Goal: Book appointment/travel/reservation

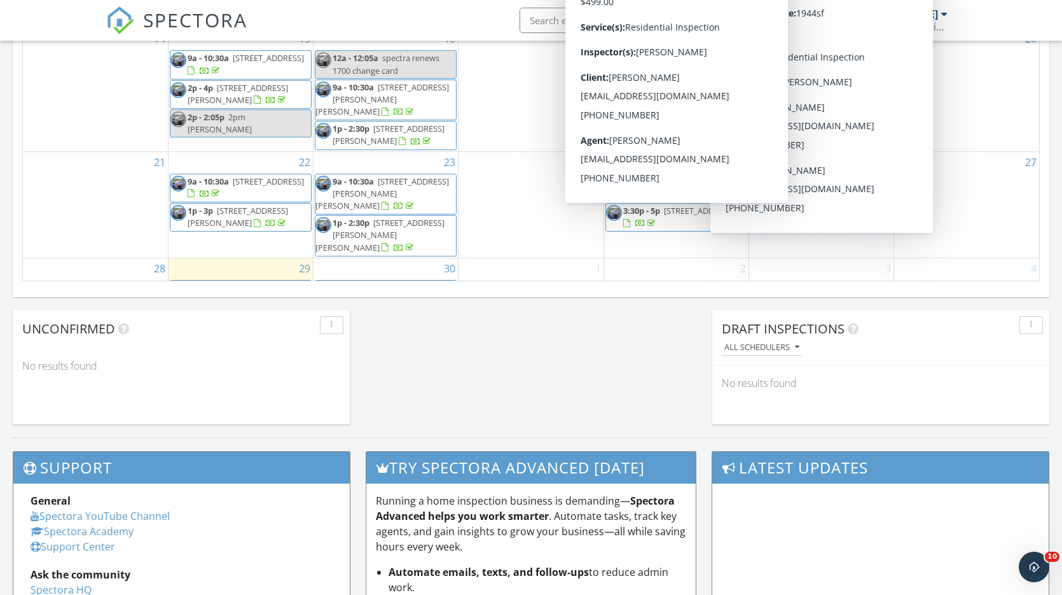
scroll to position [989, 0]
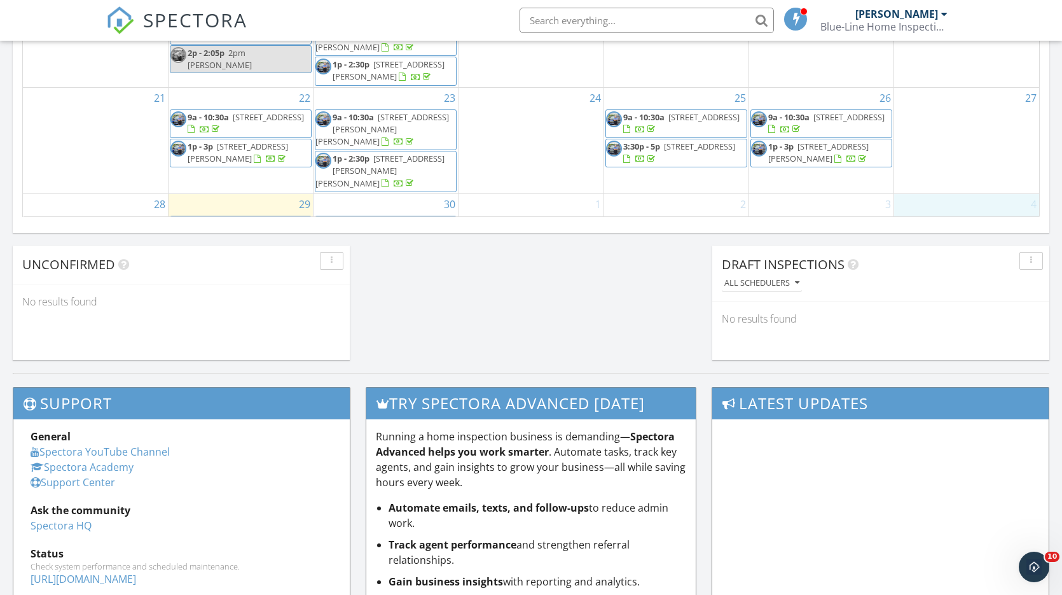
click at [958, 194] on div "4" at bounding box center [966, 234] width 145 height 81
click at [544, 194] on div "1" at bounding box center [531, 234] width 144 height 81
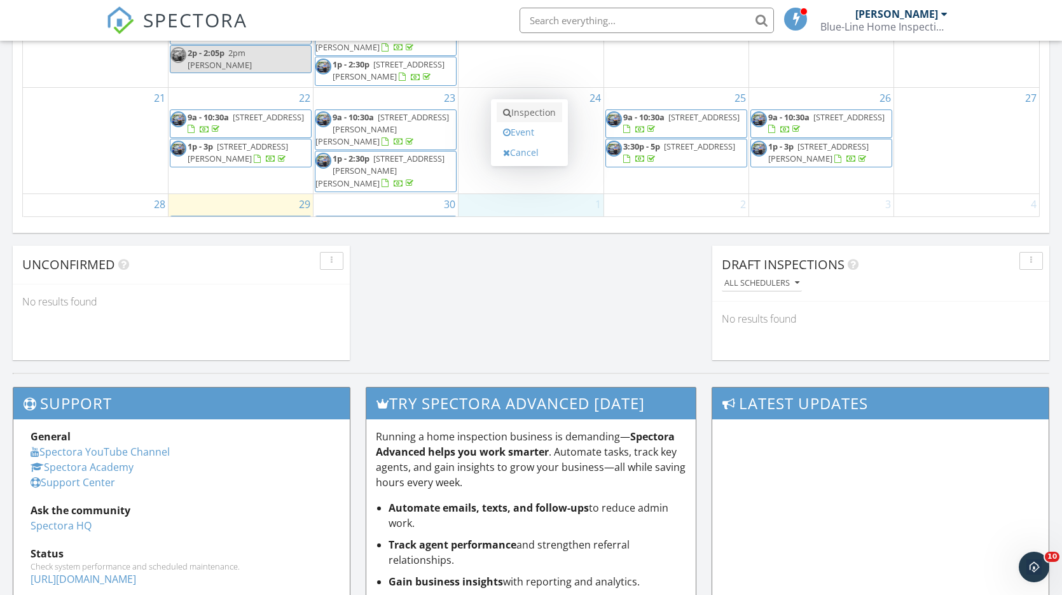
click at [533, 118] on link "Inspection" at bounding box center [530, 112] width 66 height 20
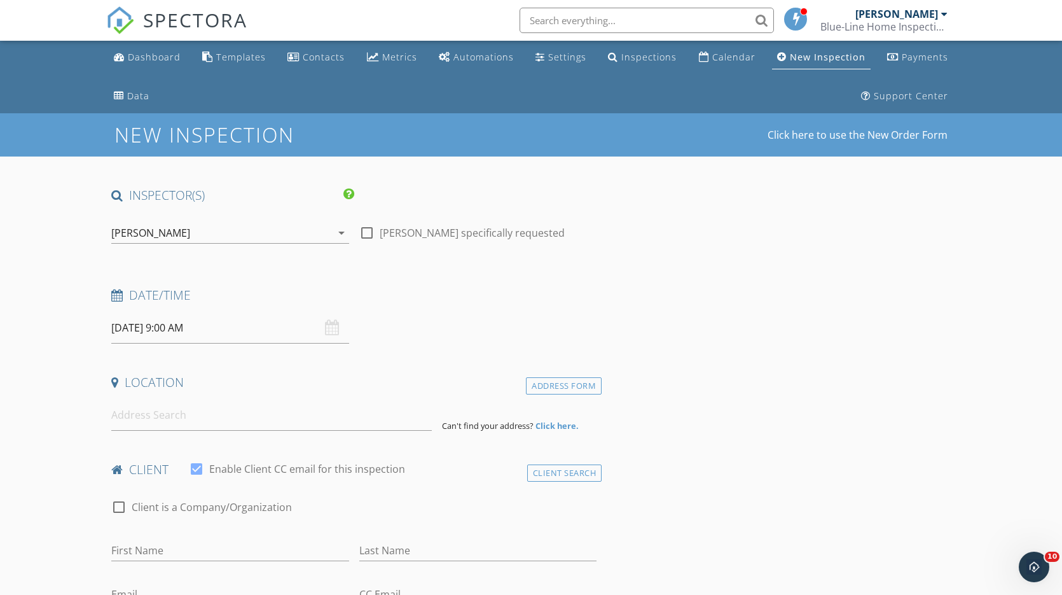
click at [194, 325] on input "10/01/2025 9:00 AM" at bounding box center [230, 327] width 238 height 31
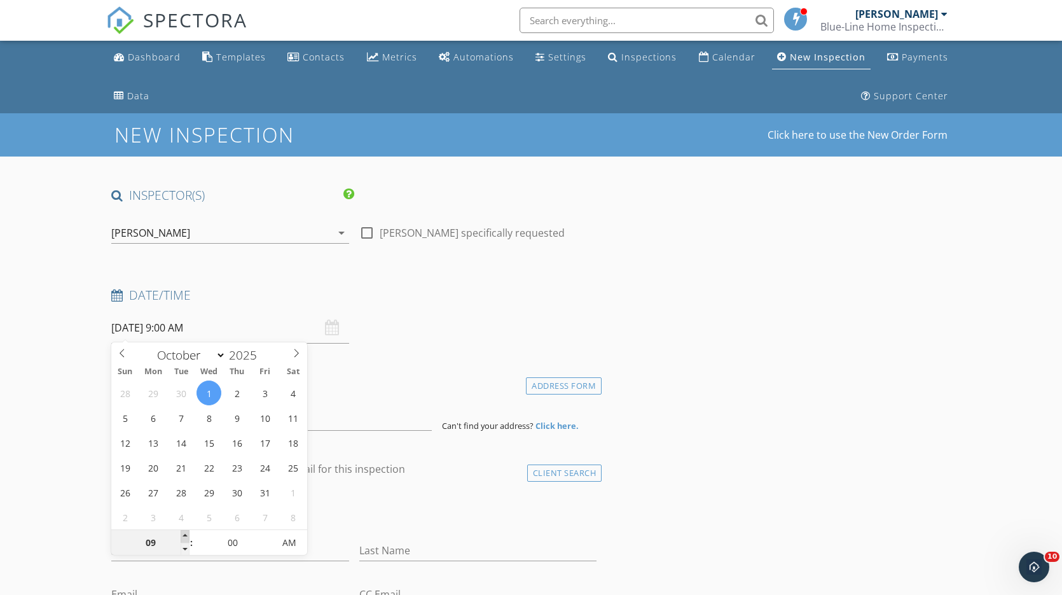
type input "10"
type input "10/01/2025 10:00 AM"
click at [186, 535] on span at bounding box center [185, 536] width 9 height 13
type input "11"
type input "10/01/2025 11:00 AM"
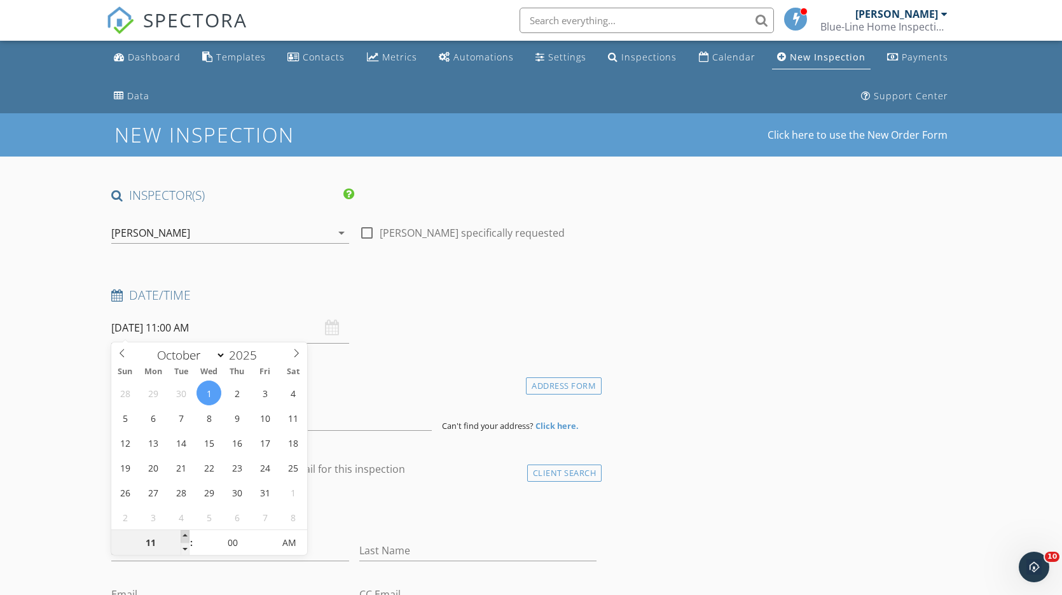
click at [186, 535] on span at bounding box center [185, 536] width 9 height 13
type input "12"
type input "10/01/2025 12:00 PM"
click at [186, 535] on span at bounding box center [185, 536] width 9 height 13
type input "01"
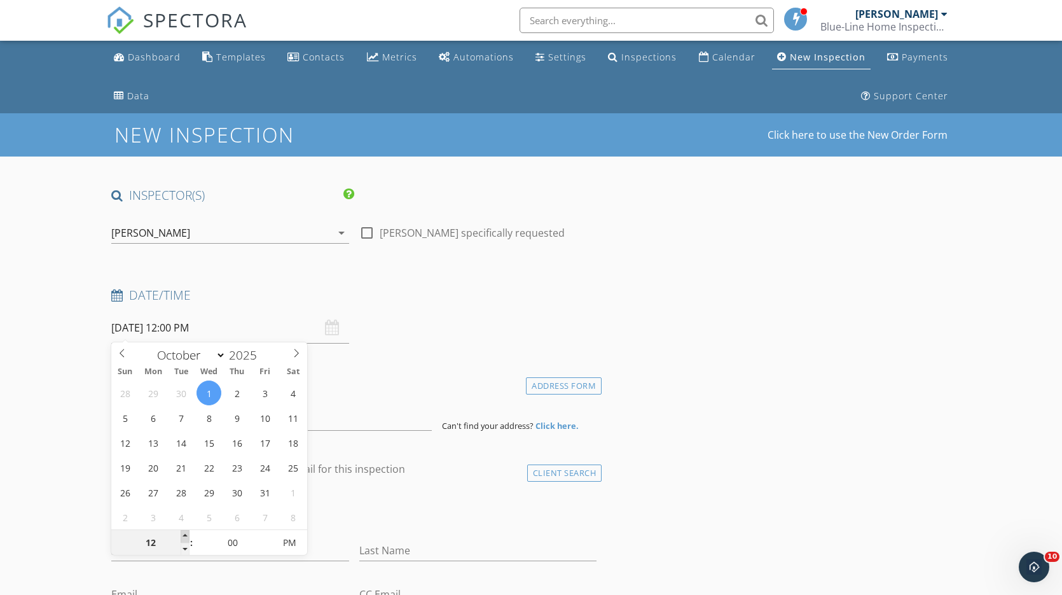
type input "10/01/2025 1:00 PM"
click at [186, 535] on span at bounding box center [185, 536] width 9 height 13
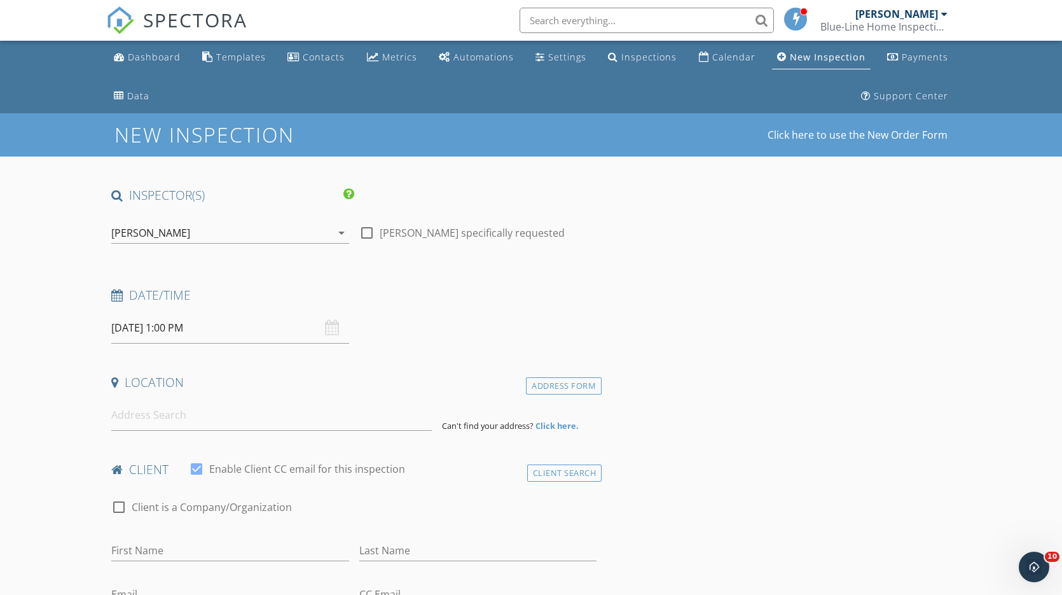
click at [446, 319] on div "Date/Time 10/01/2025 1:00 PM" at bounding box center [353, 315] width 495 height 57
click at [163, 415] on input at bounding box center [271, 414] width 321 height 31
type input "1140 Smith Road, Ashland, OH, USA"
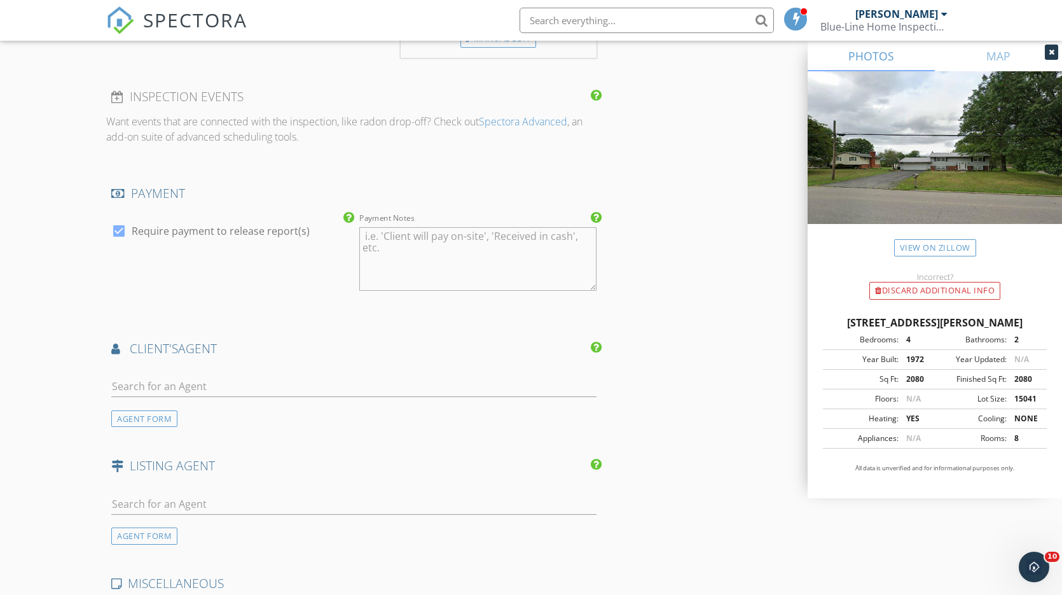
scroll to position [1286, 0]
click at [160, 378] on input "text" at bounding box center [353, 386] width 485 height 21
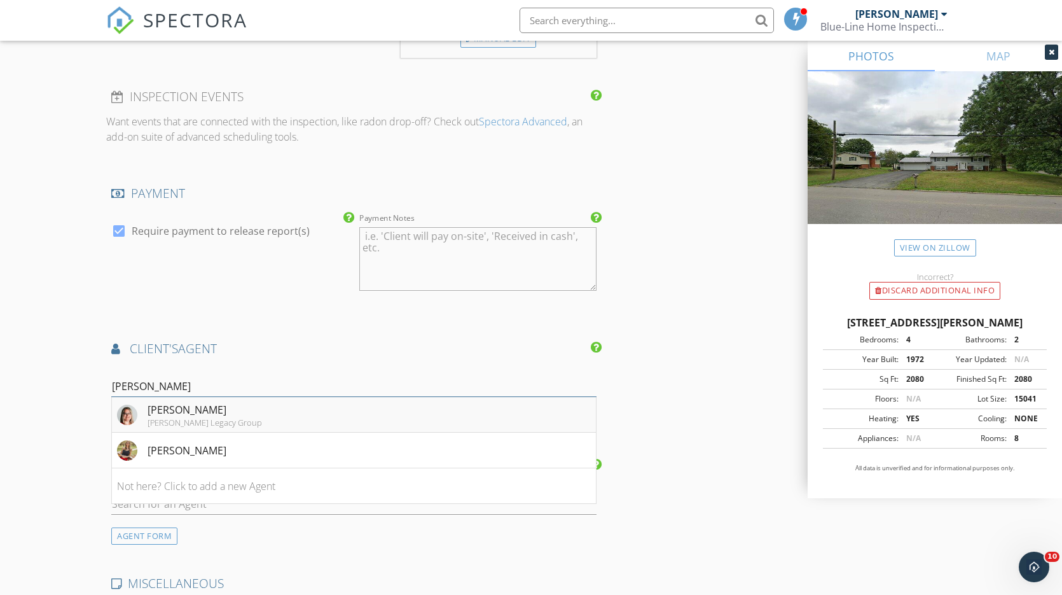
type input "Meg"
click at [225, 410] on div "Megan Holland" at bounding box center [205, 409] width 114 height 15
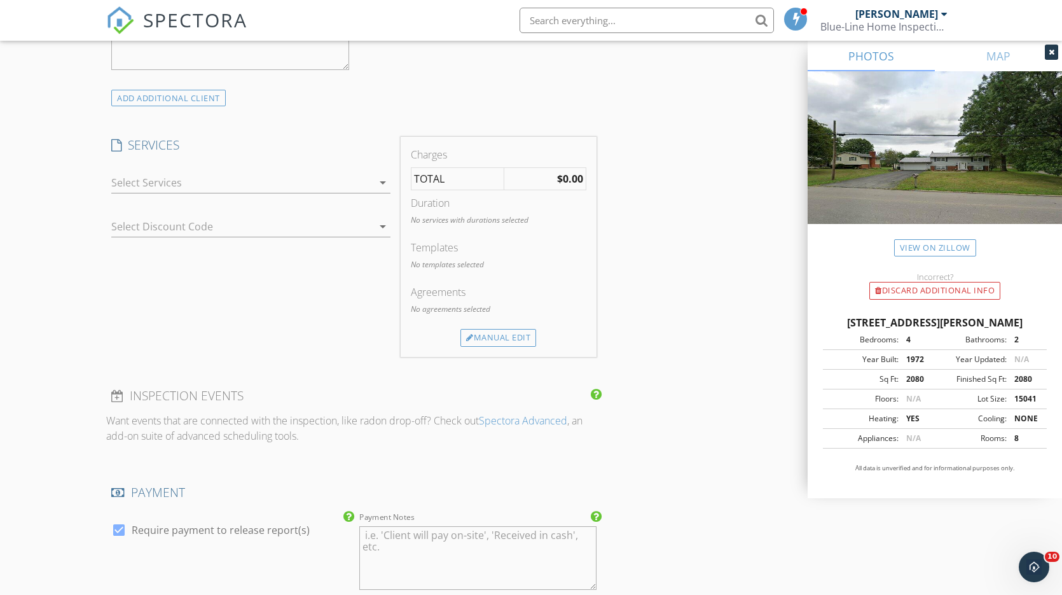
scroll to position [985, 0]
click at [382, 179] on icon "arrow_drop_down" at bounding box center [382, 184] width 15 height 15
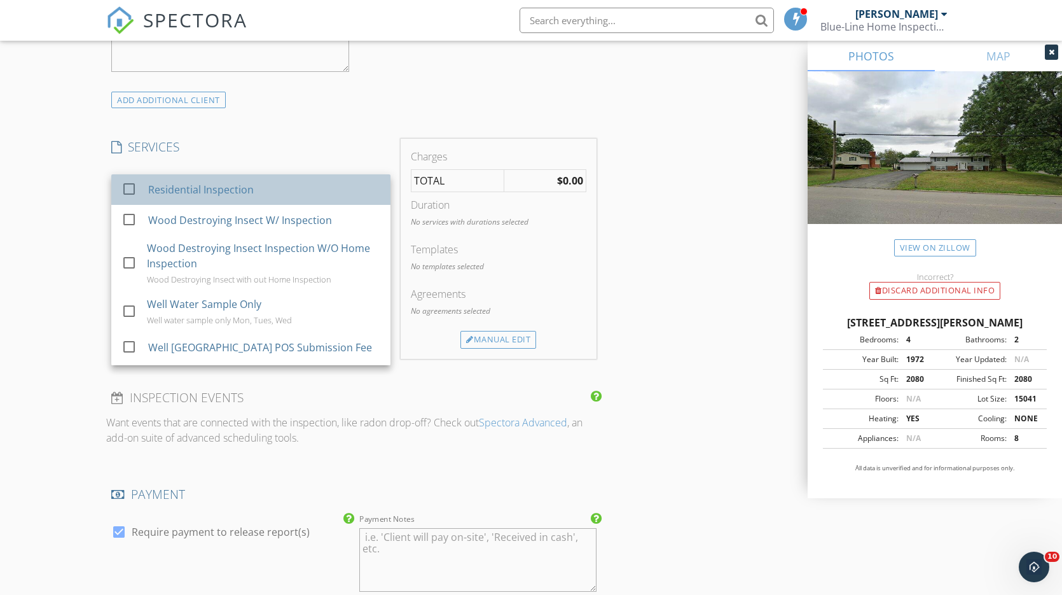
click at [268, 188] on div "Residential Inspection" at bounding box center [264, 189] width 232 height 25
checkbox input "true"
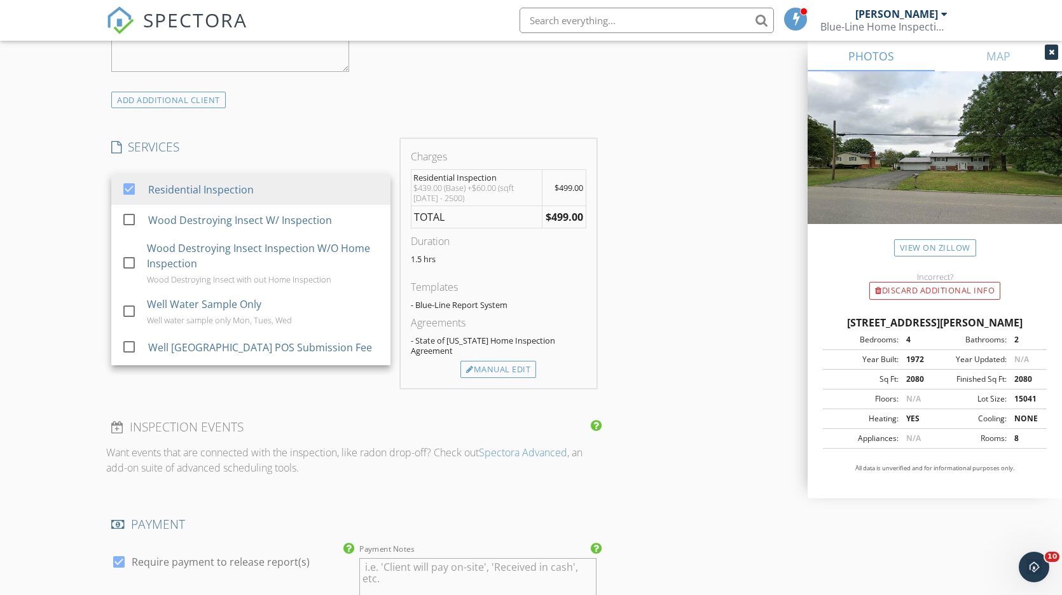
click at [666, 374] on div "INSPECTOR(S) check_box Aaron Smith PRIMARY Aaron Smith arrow_drop_down check_bo…" at bounding box center [531, 454] width 850 height 2504
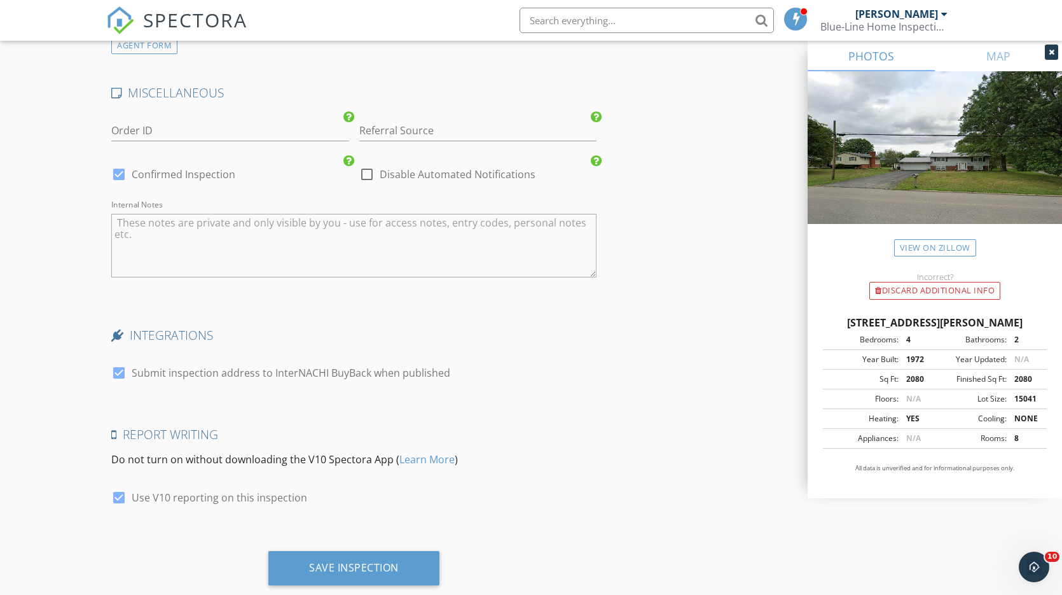
scroll to position [2102, 0]
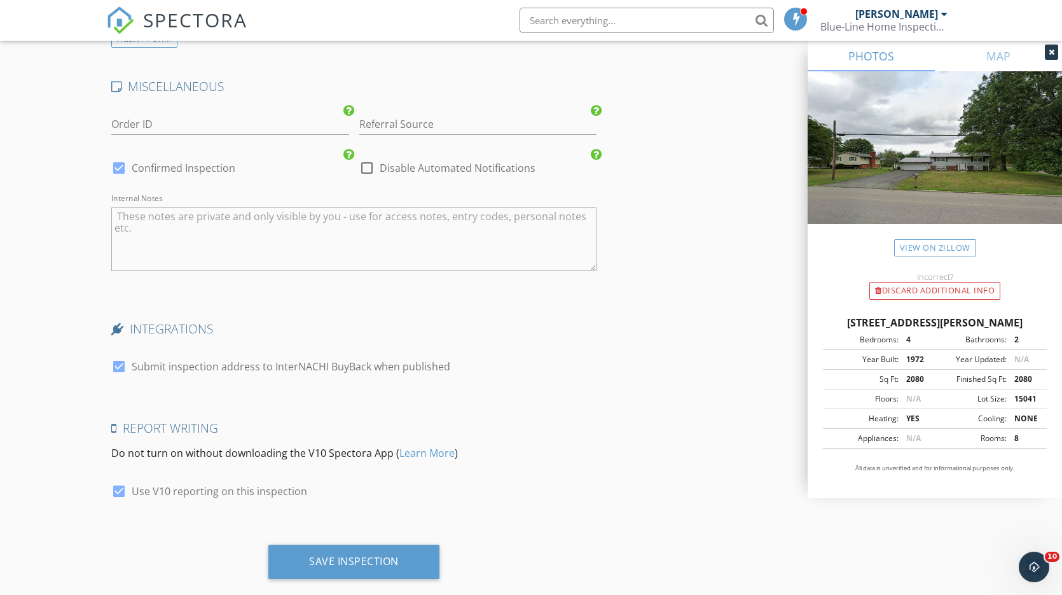
click at [119, 157] on div at bounding box center [119, 168] width 22 height 22
checkbox input "false"
checkbox input "true"
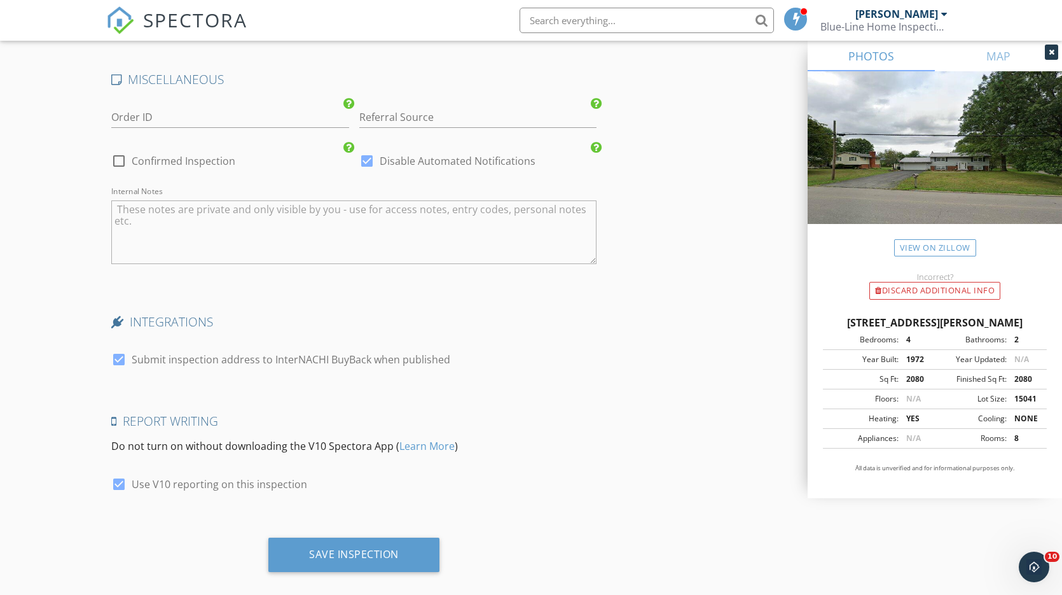
scroll to position [2108, 0]
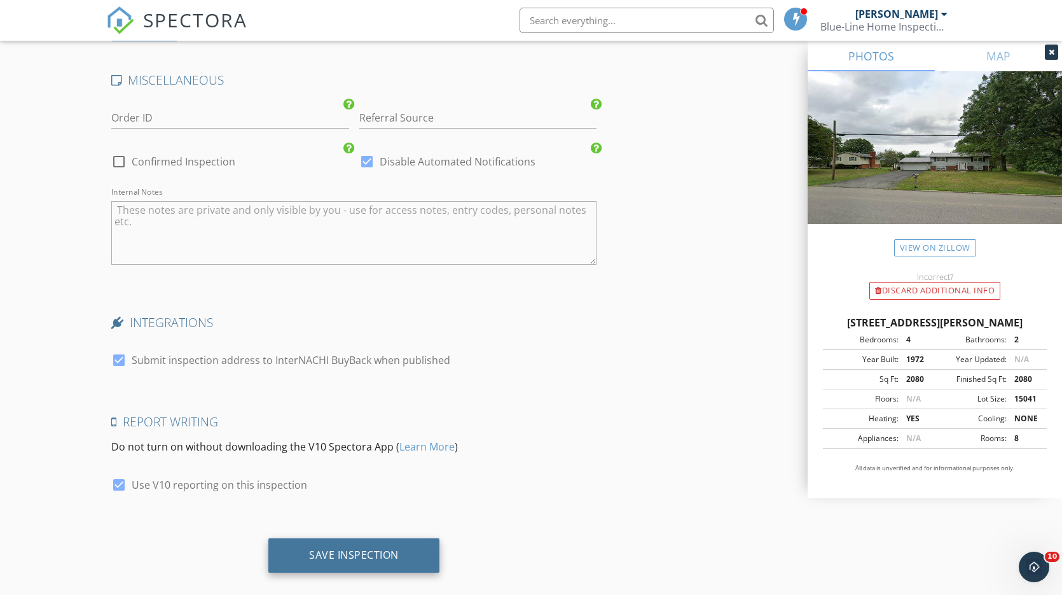
click at [342, 548] on div "Save Inspection" at bounding box center [354, 554] width 90 height 13
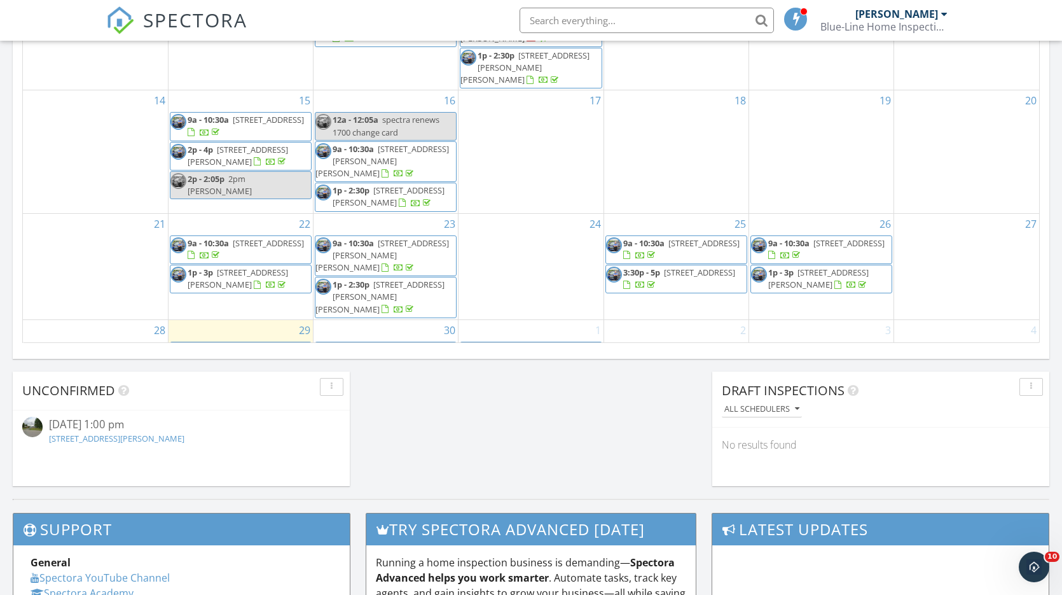
scroll to position [887, 0]
